Goal: Find specific page/section: Find specific page/section

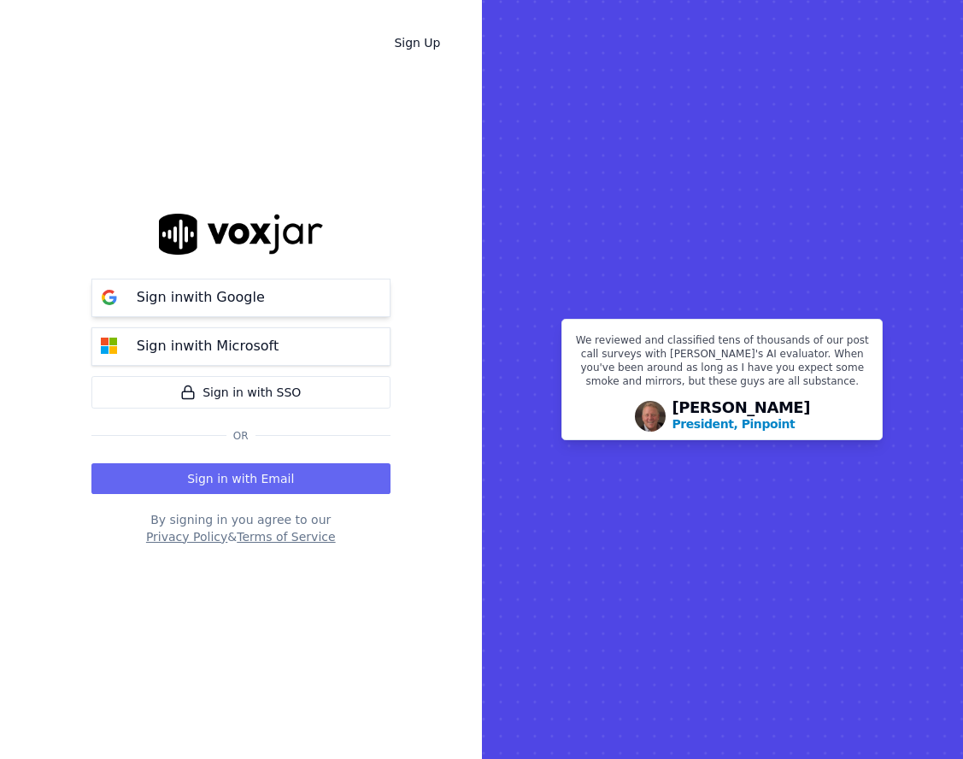
click at [335, 308] on button "Sign in with Google" at bounding box center [240, 297] width 299 height 38
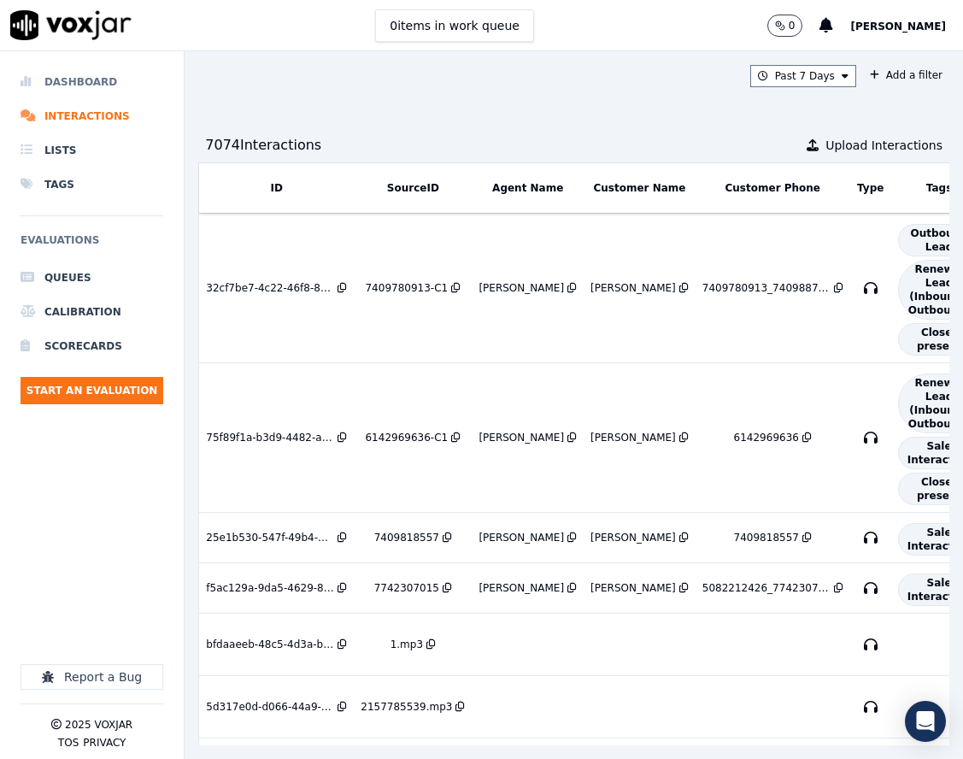
click at [108, 80] on li "Dashboard" at bounding box center [92, 82] width 143 height 34
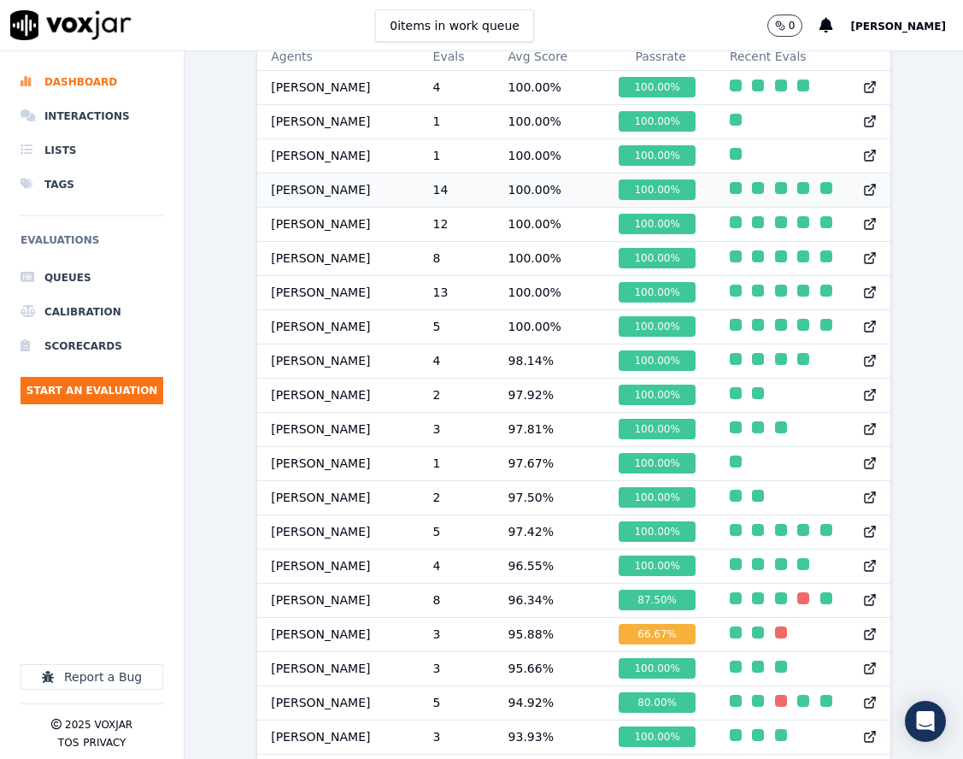
scroll to position [940, 0]
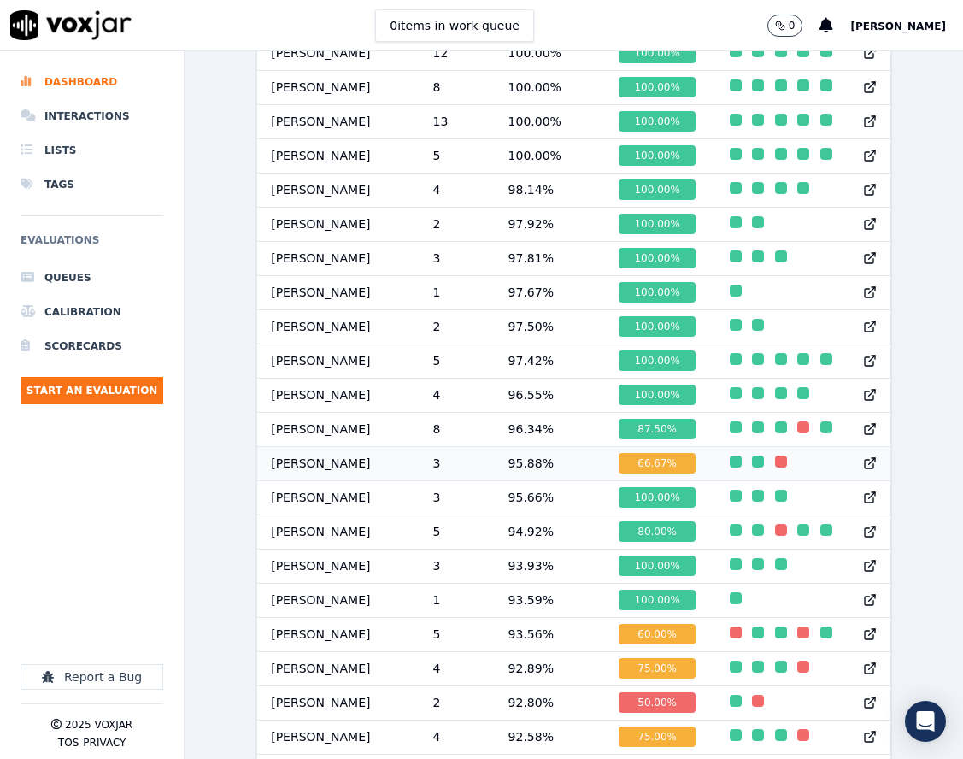
click at [444, 466] on td "3" at bounding box center [456, 463] width 75 height 34
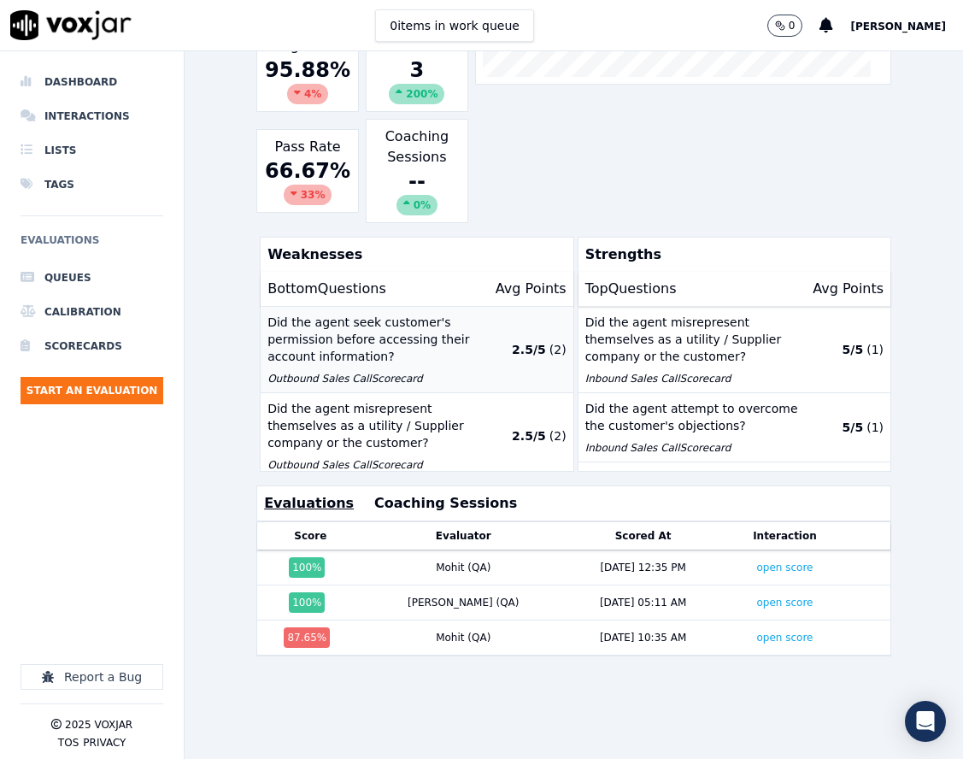
scroll to position [21, 0]
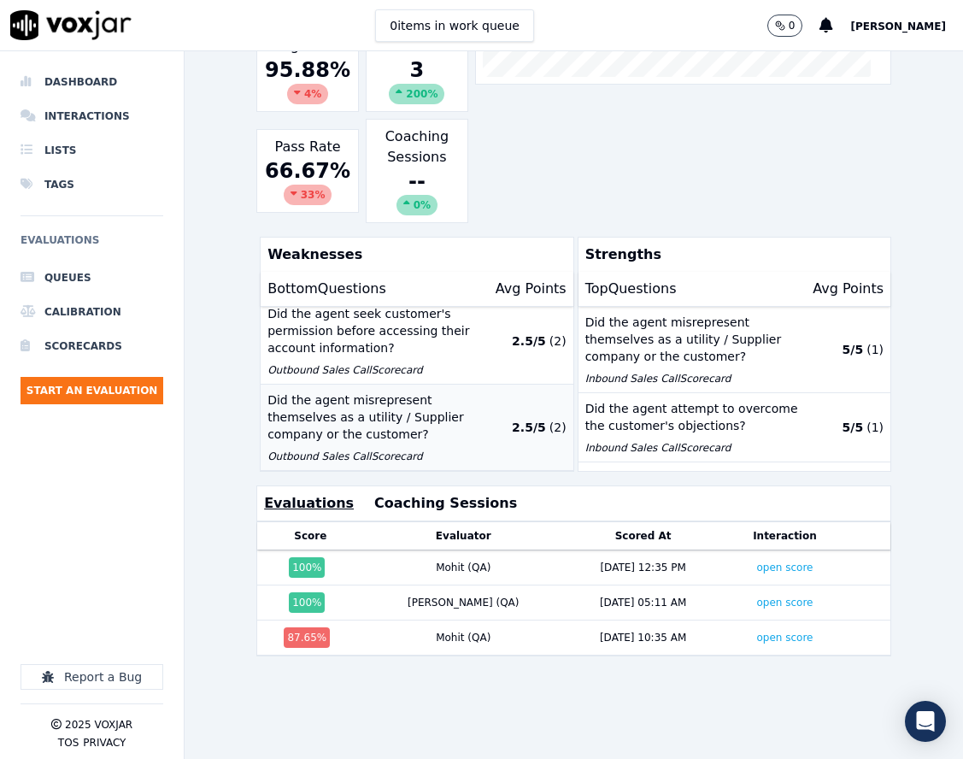
click at [441, 436] on p "Did the agent misrepresent themselves as a utility / Supplier company or the cu…" at bounding box center [379, 416] width 224 height 51
click at [756, 573] on link "open score" at bounding box center [784, 567] width 56 height 12
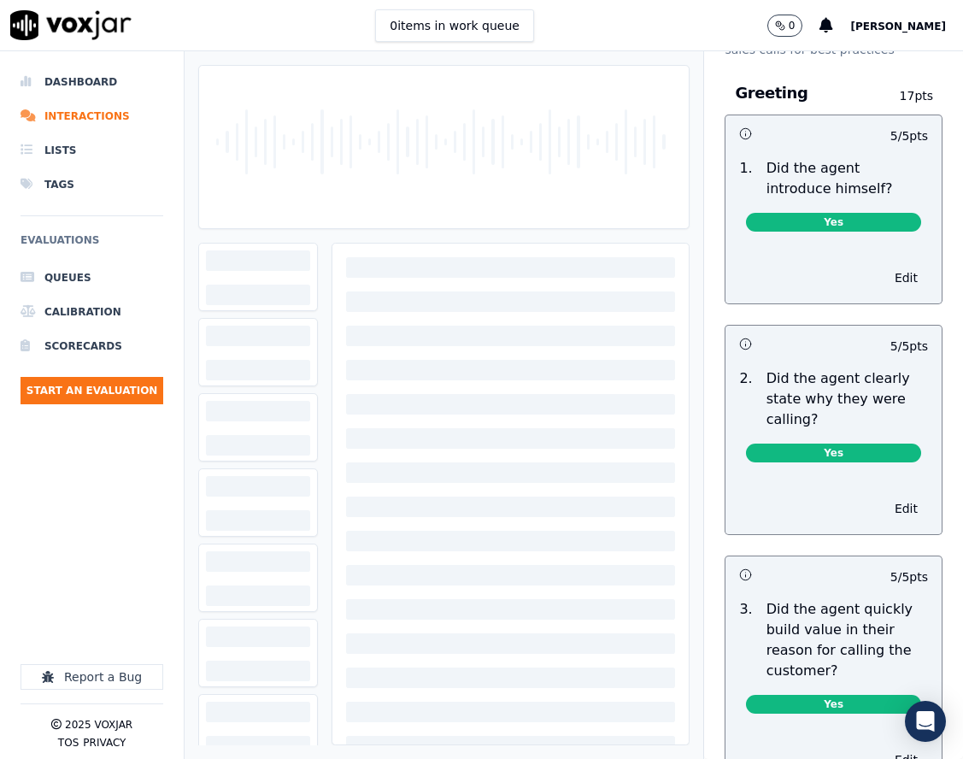
scroll to position [256, 0]
